Goal: Task Accomplishment & Management: Manage account settings

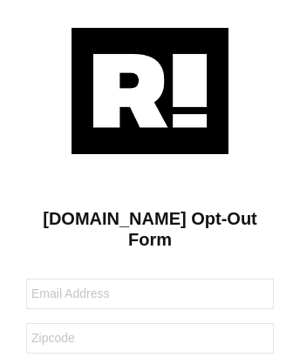
click at [150, 90] on img at bounding box center [149, 91] width 157 height 126
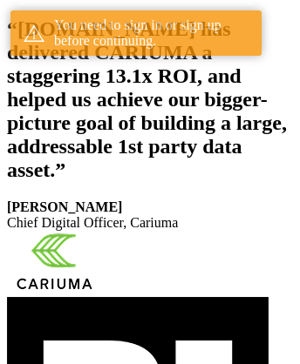
scroll to position [321, 0]
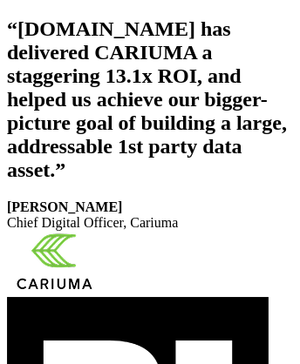
scroll to position [294, 0]
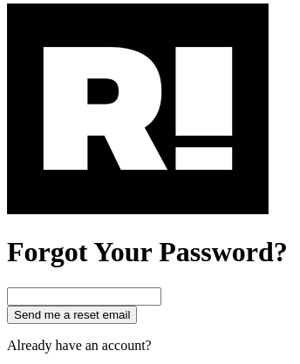
click at [138, 185] on img at bounding box center [137, 108] width 261 height 211
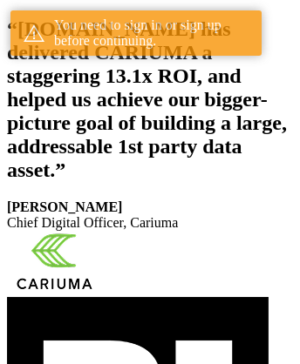
scroll to position [321, 0]
